Goal: Use online tool/utility

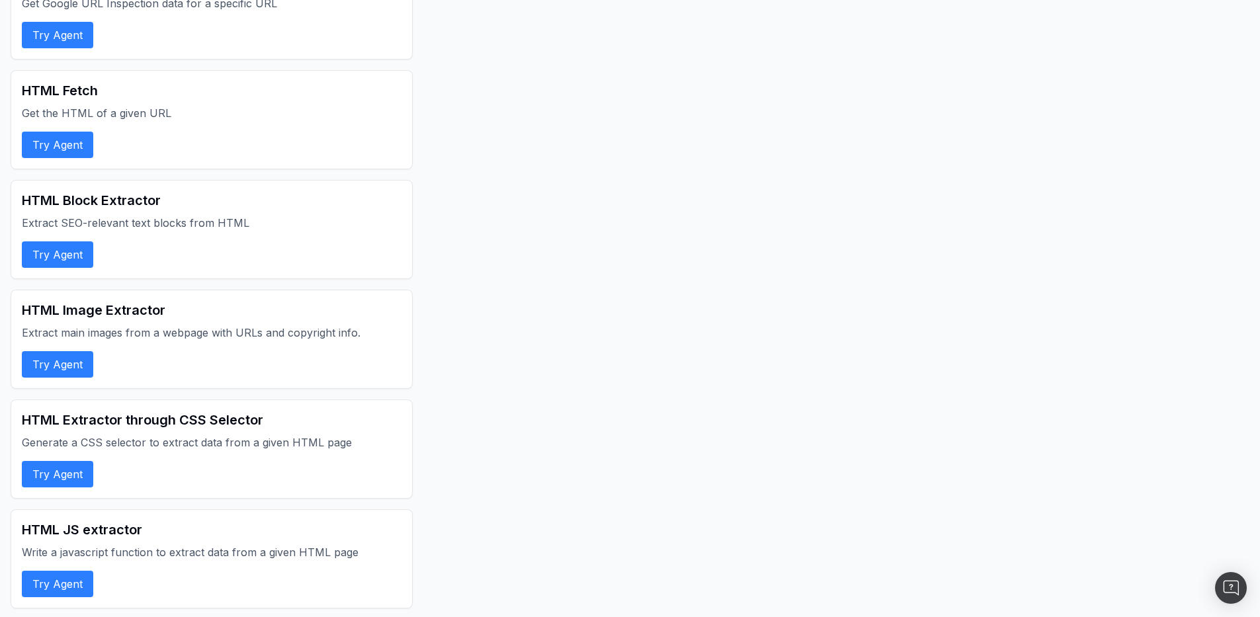
scroll to position [1884, 0]
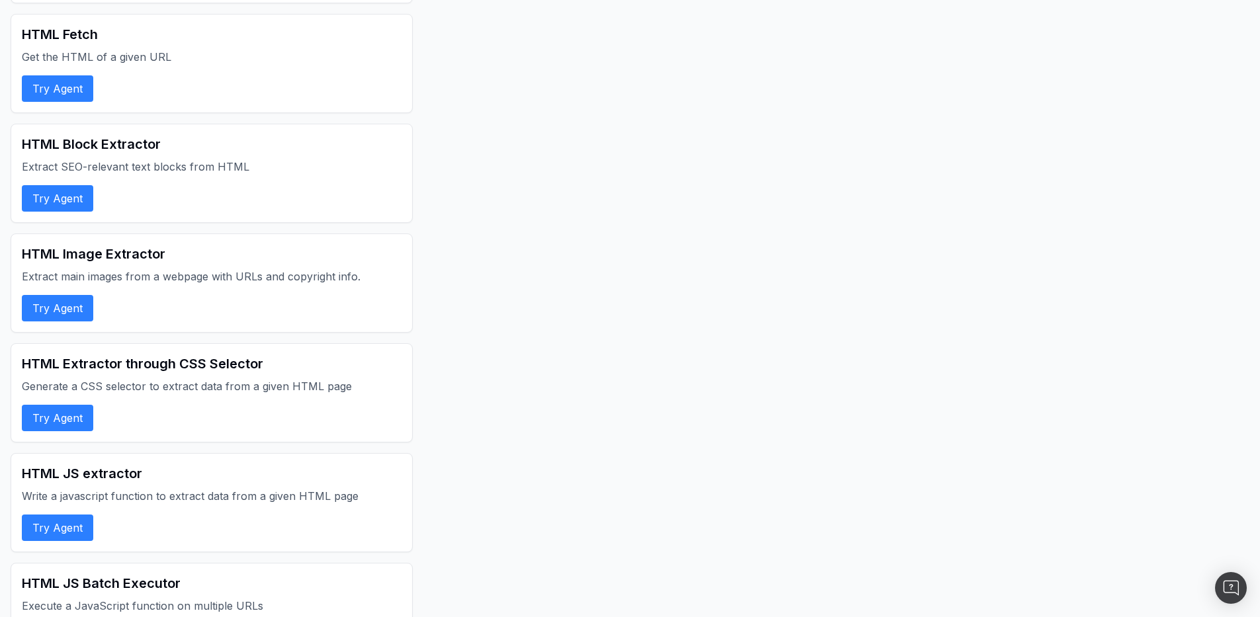
click at [69, 416] on button "Try Agent" at bounding box center [57, 418] width 71 height 26
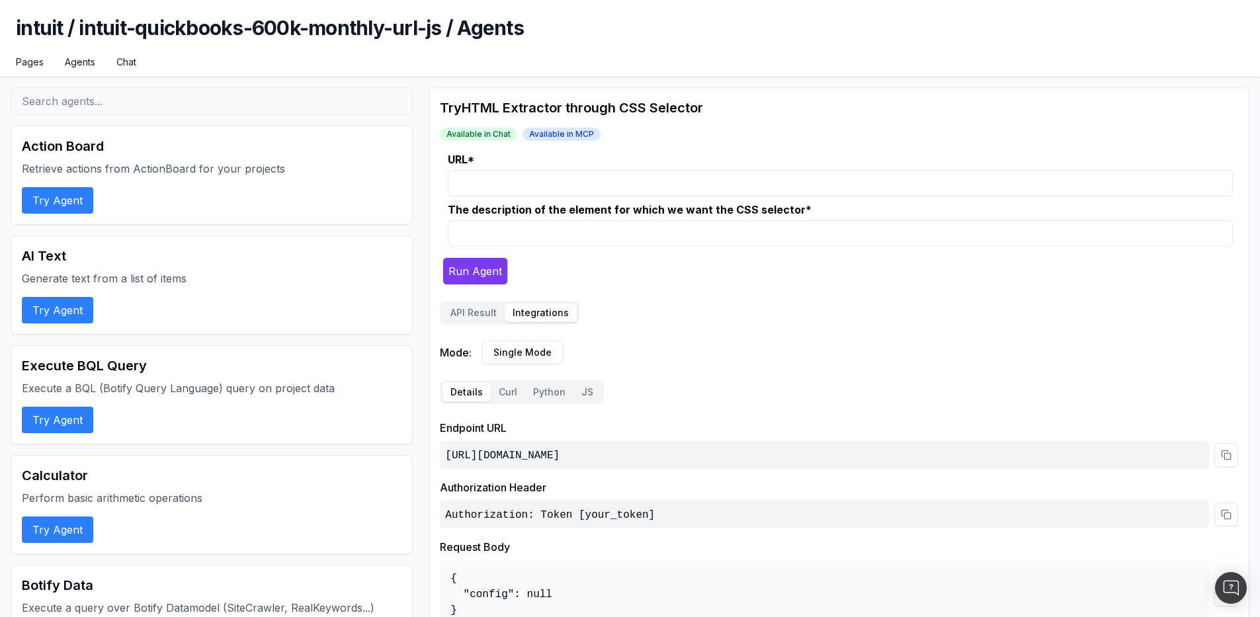
click at [534, 316] on button "Integrations" at bounding box center [541, 312] width 72 height 19
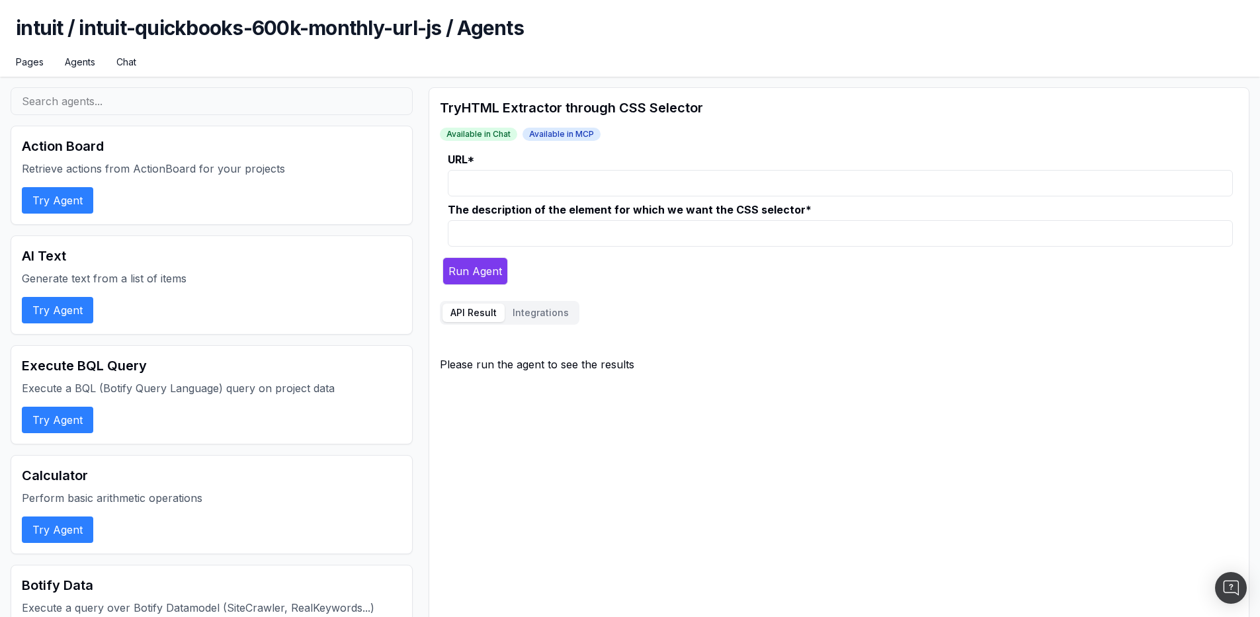
click at [478, 317] on button "API Result" at bounding box center [473, 312] width 62 height 19
click at [478, 192] on input "URL *" at bounding box center [840, 183] width 785 height 26
click at [557, 311] on button "Integrations" at bounding box center [541, 312] width 72 height 19
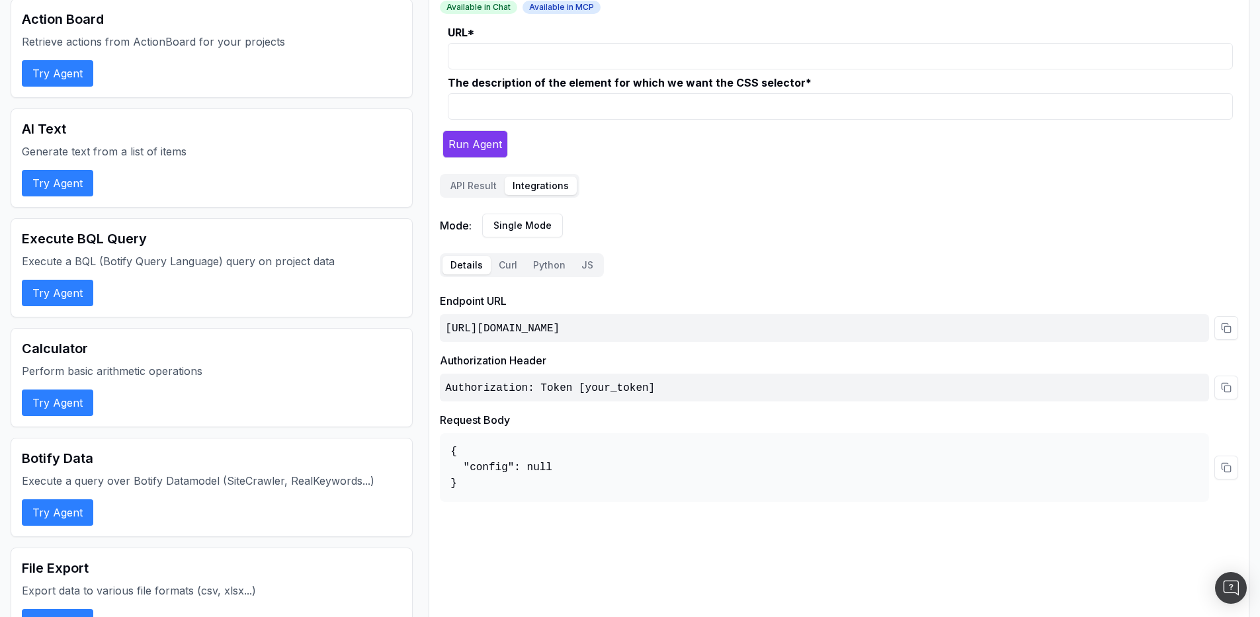
scroll to position [61, 0]
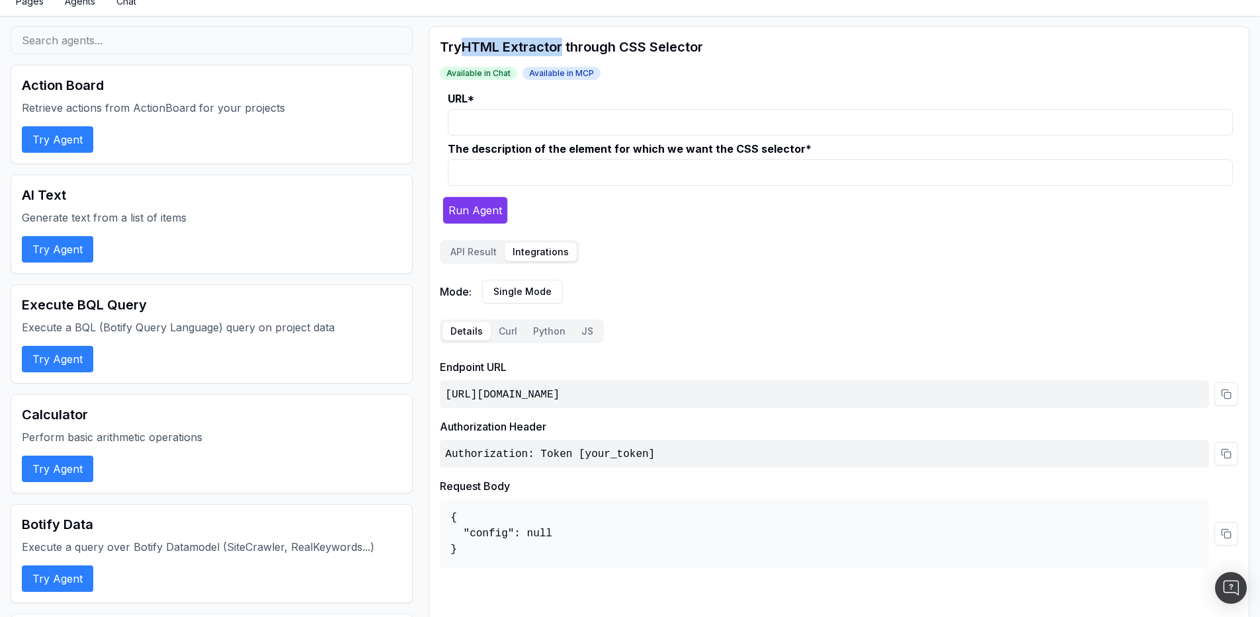
drag, startPoint x: 468, startPoint y: 47, endPoint x: 563, endPoint y: 51, distance: 94.6
click at [563, 51] on h2 "Try HTML Extractor through CSS Selector" at bounding box center [839, 47] width 798 height 19
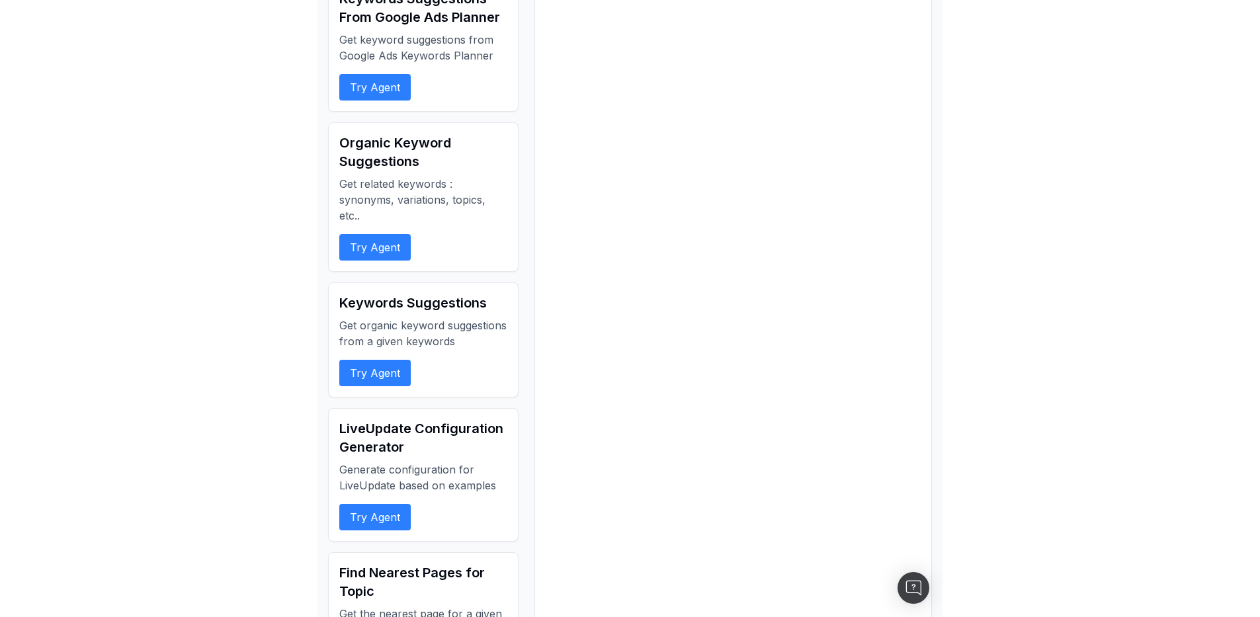
scroll to position [3127, 0]
